Goal: Information Seeking & Learning: Understand process/instructions

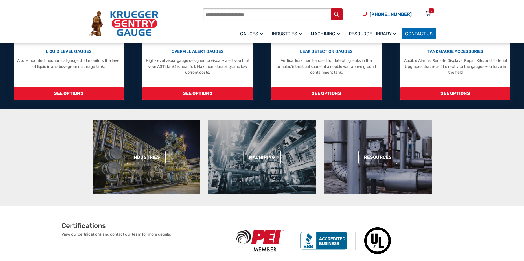
scroll to position [169, 0]
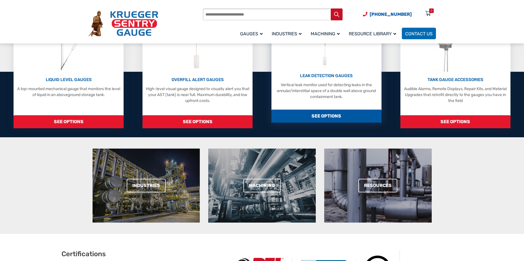
drag, startPoint x: 348, startPoint y: 124, endPoint x: 329, endPoint y: 115, distance: 21.3
click at [329, 115] on span "SEE OPTIONS" at bounding box center [326, 115] width 110 height 13
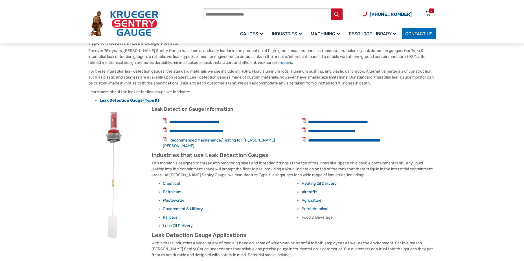
scroll to position [282, 0]
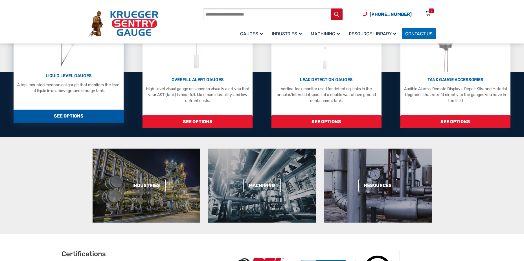
click at [91, 116] on span "SEE OPTIONS" at bounding box center [69, 115] width 110 height 13
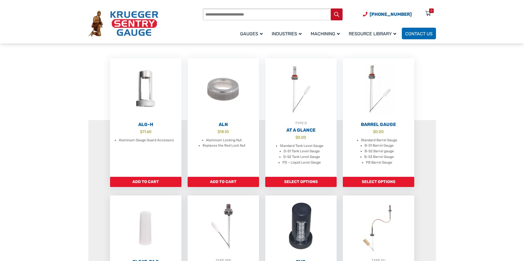
scroll to position [141, 0]
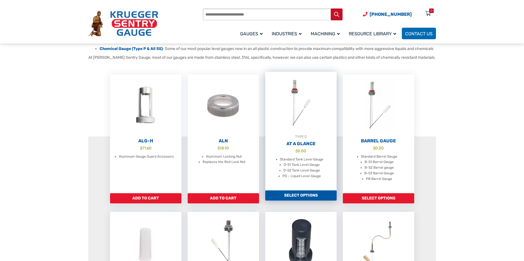
click at [291, 200] on link "Select options" at bounding box center [300, 195] width 71 height 10
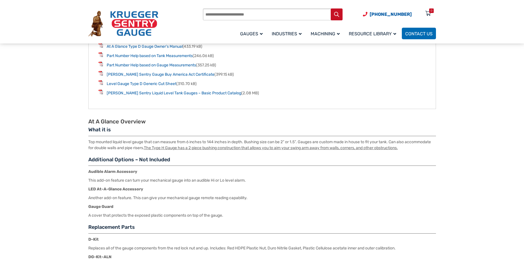
scroll to position [677, 0]
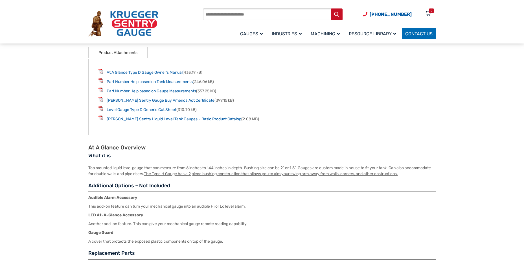
click at [134, 93] on link "Part Number Help based on Gauge Measurements" at bounding box center [151, 91] width 89 height 5
